Goal: Register for event/course: Register for event/course

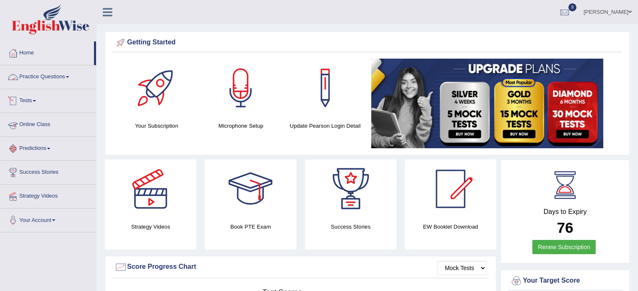
click at [38, 83] on link "Practice Questions" at bounding box center [48, 75] width 96 height 21
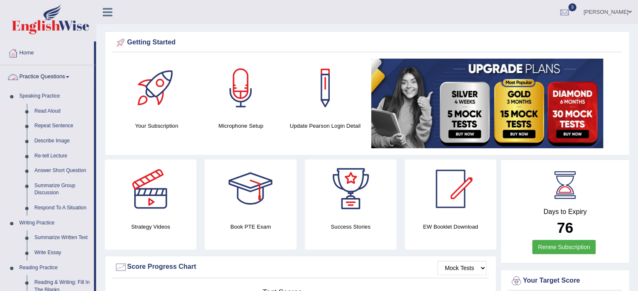
click at [67, 77] on link "Practice Questions" at bounding box center [46, 75] width 93 height 21
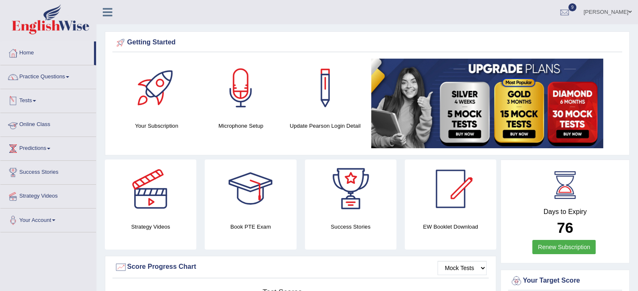
click at [36, 102] on link "Tests" at bounding box center [48, 99] width 96 height 21
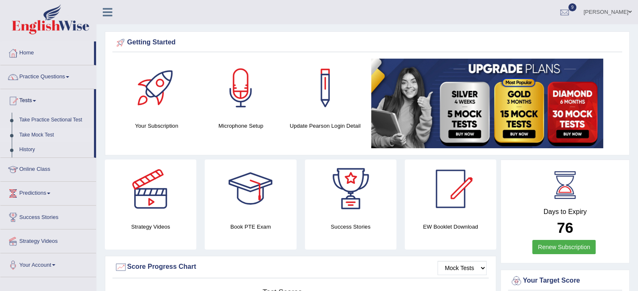
click at [37, 135] on link "Take Mock Test" at bounding box center [55, 135] width 78 height 15
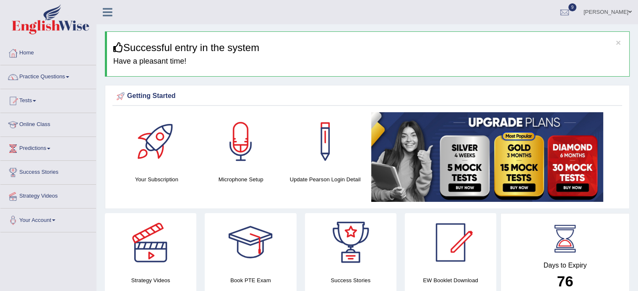
drag, startPoint x: 527, startPoint y: 68, endPoint x: 300, endPoint y: 126, distance: 234.5
click at [35, 102] on link "Tests" at bounding box center [48, 99] width 96 height 21
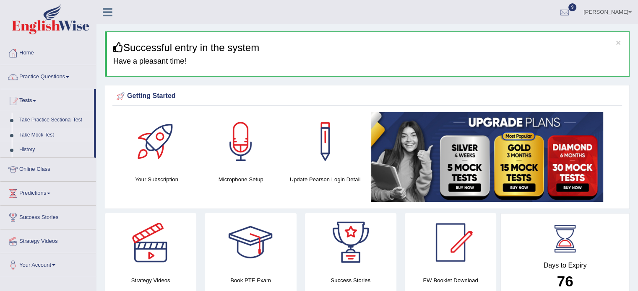
click at [39, 133] on link "Take Mock Test" at bounding box center [55, 135] width 78 height 15
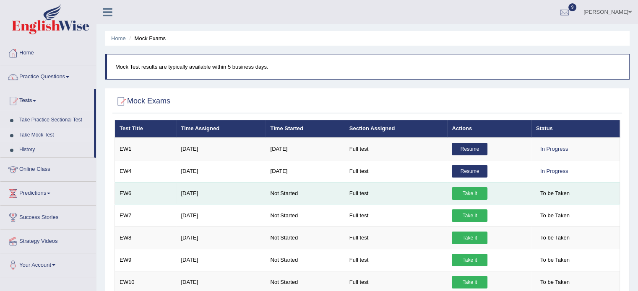
click at [475, 193] on link "Take it" at bounding box center [469, 193] width 36 height 13
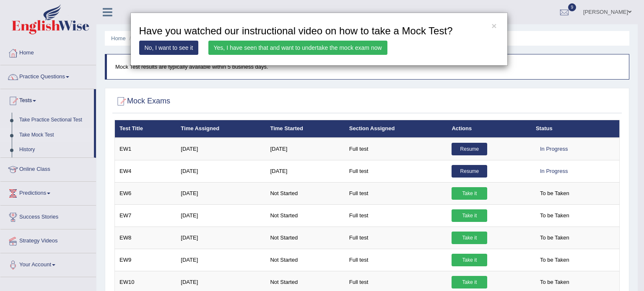
click at [315, 48] on link "Yes, I have seen that and want to undertake the mock exam now" at bounding box center [297, 48] width 179 height 14
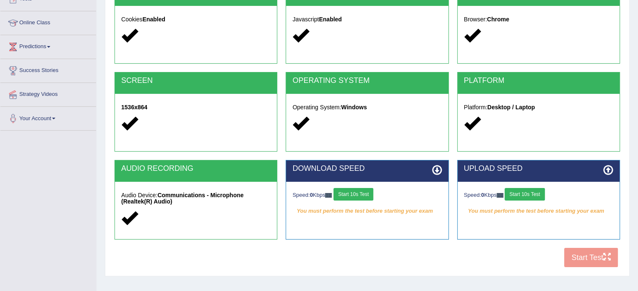
scroll to position [134, 0]
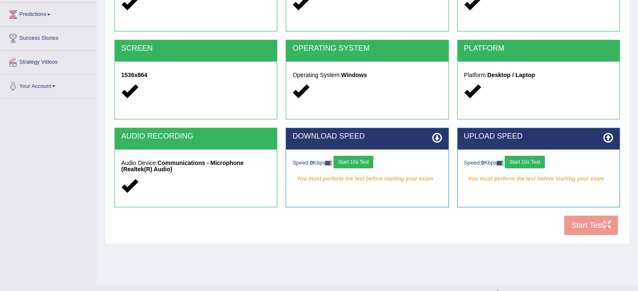
click at [357, 159] on button "Start 10s Test" at bounding box center [353, 162] width 40 height 13
click at [525, 161] on button "Start 10s Test" at bounding box center [524, 162] width 40 height 13
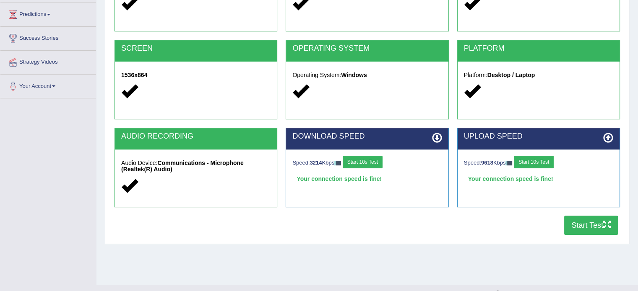
click at [588, 232] on button "Start Test" at bounding box center [591, 225] width 54 height 19
